Goal: Information Seeking & Learning: Learn about a topic

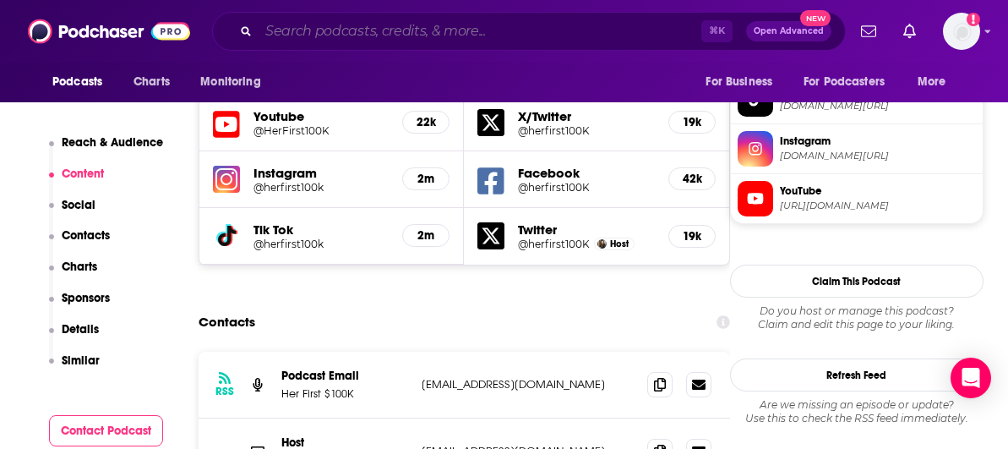
scroll to position [1560, 0]
click at [375, 34] on input "Search podcasts, credits, & more..." at bounding box center [480, 31] width 443 height 27
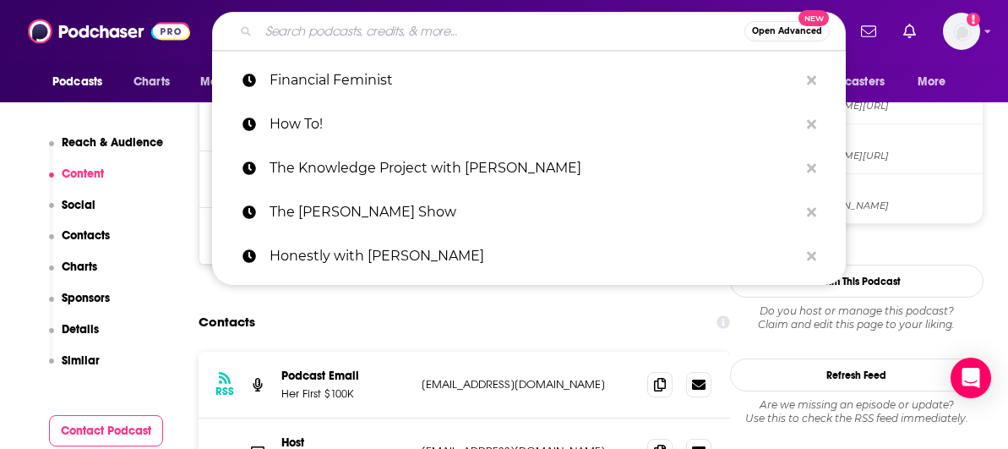
paste input "Anxiety Simplified Podcast Producer"
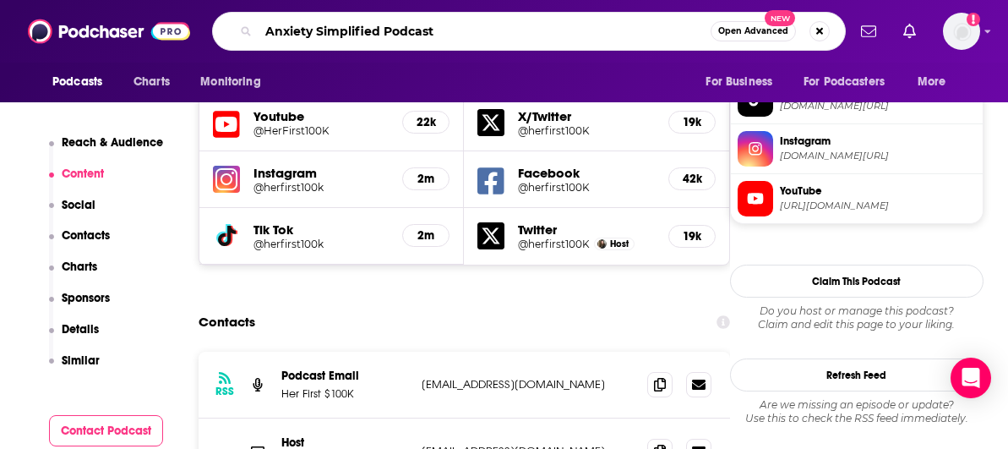
type input "Anxiety Simplified Podcast"
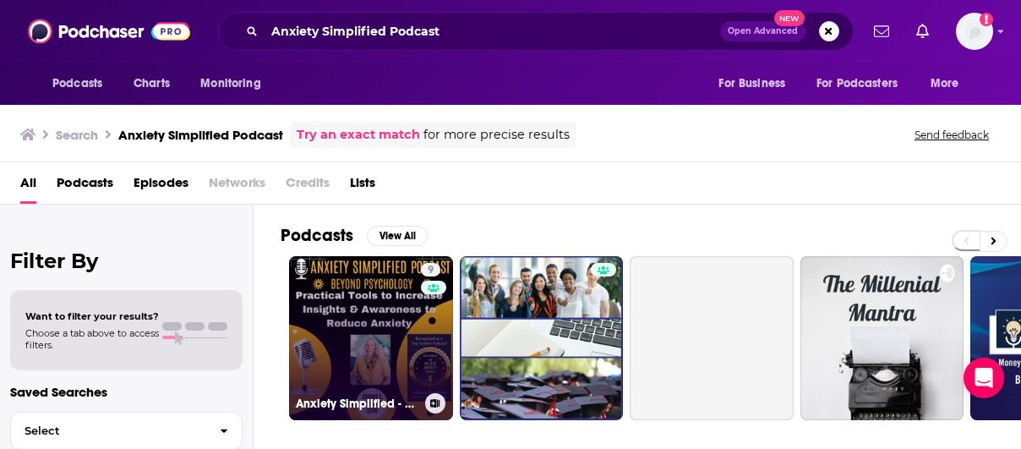
click at [344, 315] on link "9 Anxiety Simplified - Beyond Traditional Psychology" at bounding box center [371, 338] width 164 height 164
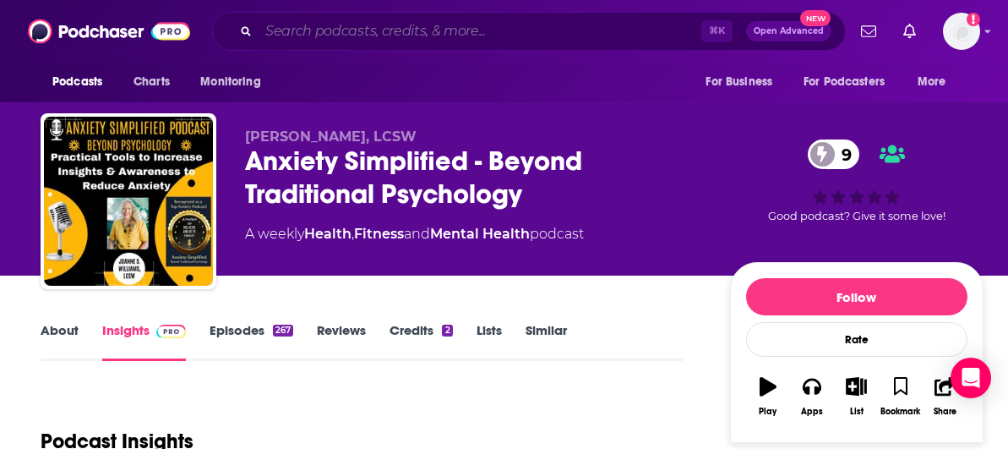
click at [435, 29] on input "Search podcasts, credits, & more..." at bounding box center [480, 31] width 443 height 27
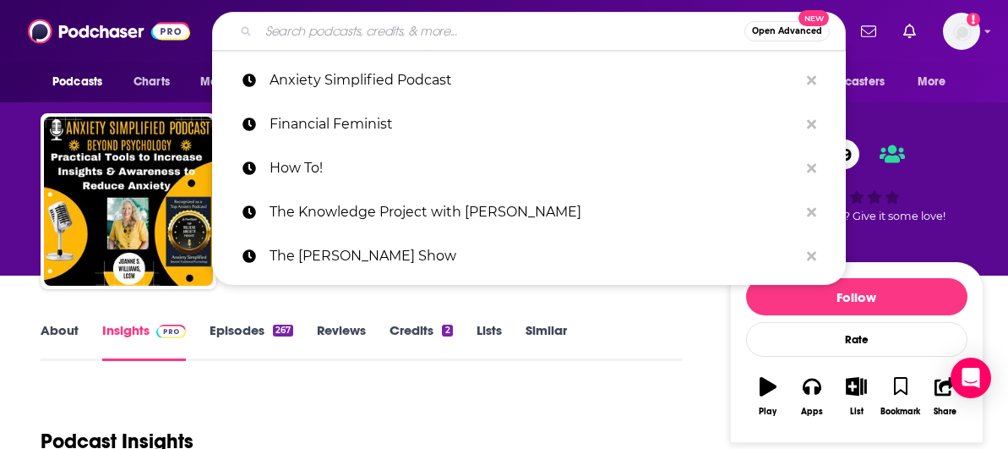
paste input "Straight Up Sisters"
type input "Straight Up Sisters"
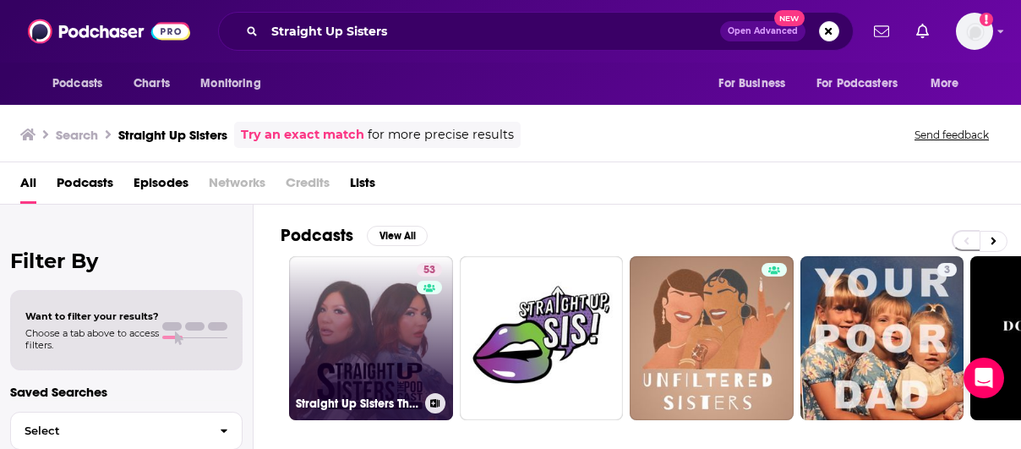
click at [411, 289] on link "53 Straight Up Sisters The Podcast" at bounding box center [371, 338] width 164 height 164
